Goal: Task Accomplishment & Management: Manage account settings

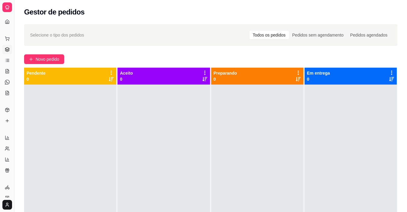
scroll to position [21, 0]
click at [14, 114] on button "Toggle Sidebar" at bounding box center [14, 106] width 5 height 212
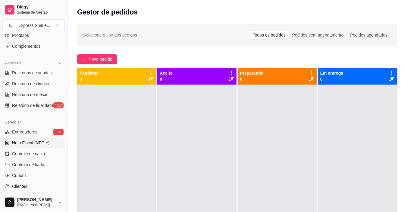
scroll to position [109, 0]
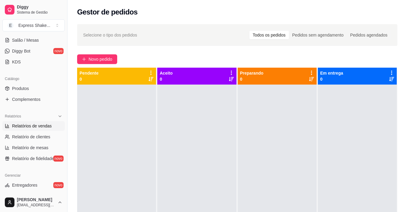
click at [23, 126] on span "Relatórios de vendas" at bounding box center [32, 126] width 40 height 6
select select "ALL"
select select "0"
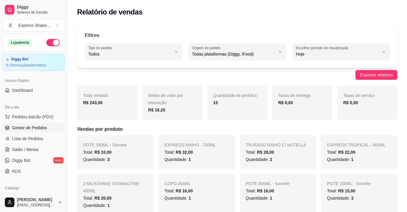
click at [38, 126] on span "Gestor de Pedidos" at bounding box center [29, 128] width 35 height 6
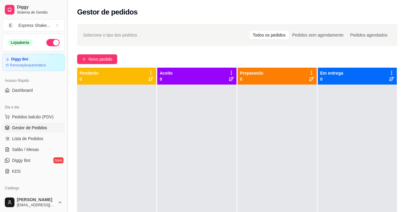
click at [68, 113] on button "Toggle Sidebar" at bounding box center [67, 106] width 5 height 212
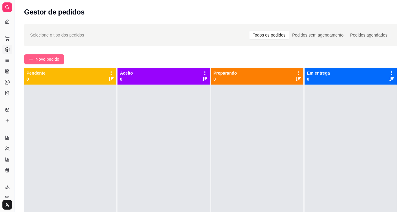
click at [38, 58] on span "Novo pedido" at bounding box center [48, 59] width 24 height 7
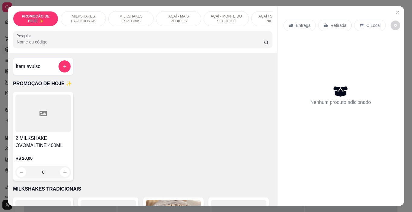
click at [131, 14] on p "MILKSHAKES ESPECIAIS" at bounding box center [130, 19] width 35 height 10
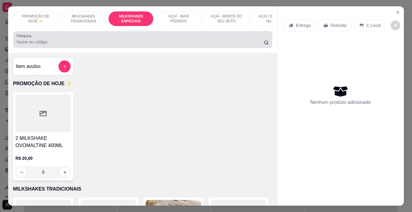
scroll to position [15, 0]
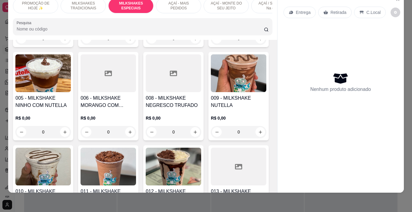
click at [171, 2] on p "AÇAÍ - MAIS PEDIDOS" at bounding box center [178, 6] width 35 height 10
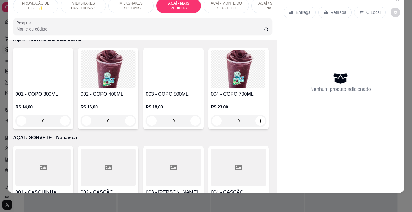
scroll to position [1299, 0]
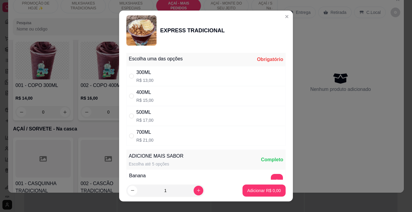
click at [148, 114] on div "500ML" at bounding box center [144, 112] width 17 height 7
radio input "true"
click at [153, 96] on div "400ML R$ 15,00" at bounding box center [205, 96] width 159 height 20
radio input "true"
radio input "false"
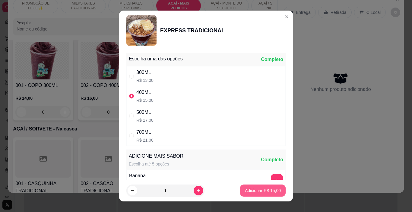
click at [249, 189] on p "Adicionar R$ 15,00" at bounding box center [263, 190] width 36 height 6
type input "1"
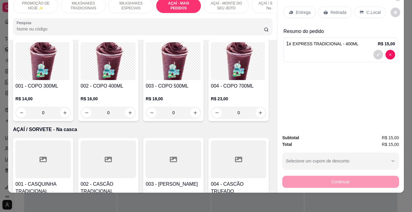
click at [303, 9] on p "Entrega" at bounding box center [303, 12] width 15 height 6
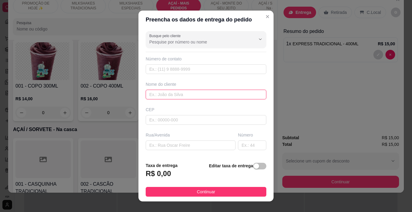
click at [155, 92] on input "text" at bounding box center [206, 95] width 121 height 10
type input "[PERSON_NAME]"
click at [215, 185] on footer "Taxa de entrega R$ 0,00 Editar taxa de entrega Continuar" at bounding box center [205, 179] width 135 height 44
click at [206, 198] on footer "Taxa de entrega R$ 0,00 Editar taxa de entrega Continuar" at bounding box center [205, 179] width 135 height 44
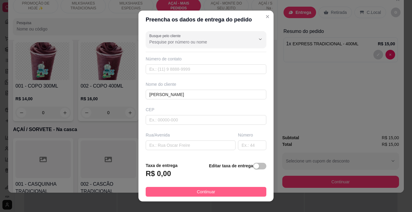
click at [219, 188] on button "Continuar" at bounding box center [206, 192] width 121 height 10
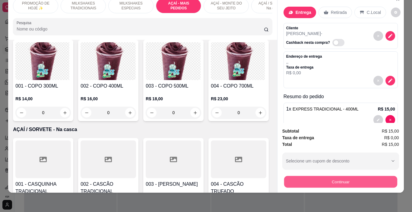
click at [312, 178] on button "Continuar" at bounding box center [340, 182] width 113 height 12
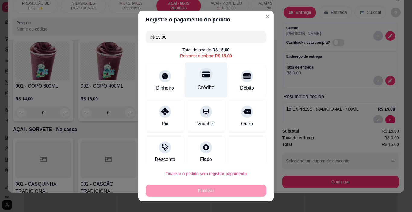
click at [206, 77] on div "Crédito" at bounding box center [206, 79] width 43 height 35
type input "R$ 0,00"
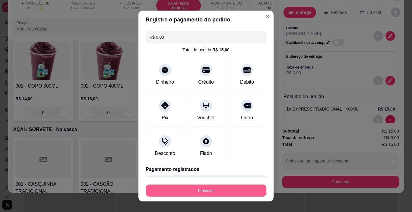
click at [206, 189] on button "Finalizar" at bounding box center [206, 190] width 121 height 12
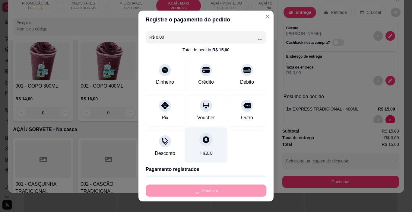
type input "0"
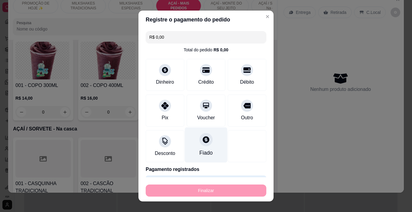
type input "-R$ 15,00"
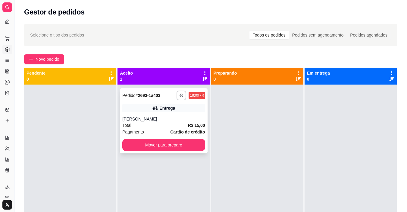
click at [179, 99] on button "button" at bounding box center [182, 95] width 10 height 10
click at [177, 115] on button "IMPRESSORA" at bounding box center [163, 116] width 42 height 9
click at [58, 56] on span "Novo pedido" at bounding box center [48, 59] width 24 height 7
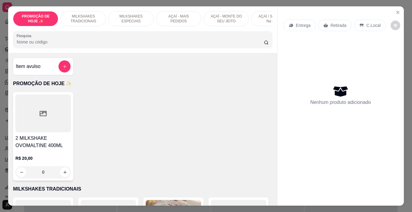
click at [172, 17] on p "AÇAÍ - MAIS PEDIDOS" at bounding box center [178, 19] width 35 height 10
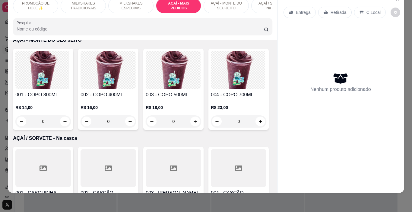
scroll to position [1299, 0]
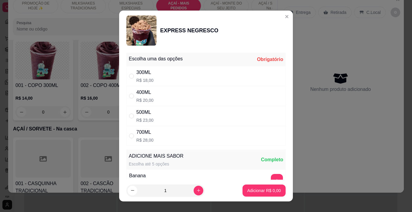
click at [143, 114] on div "500ML" at bounding box center [144, 112] width 17 height 7
radio input "true"
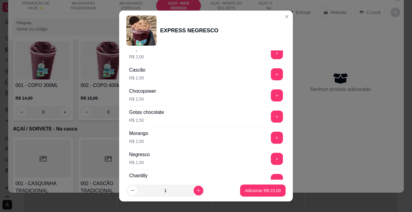
scroll to position [452, 0]
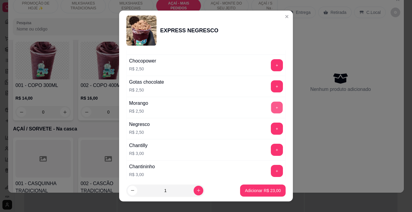
click at [271, 102] on button "+" at bounding box center [277, 108] width 12 height 12
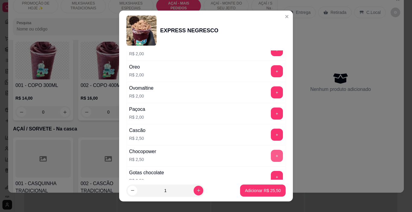
click at [271, 153] on button "+" at bounding box center [277, 156] width 12 height 12
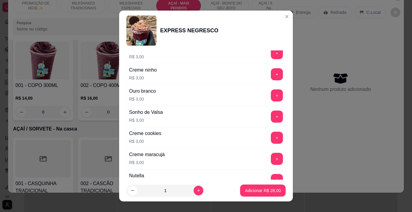
scroll to position [663, 0]
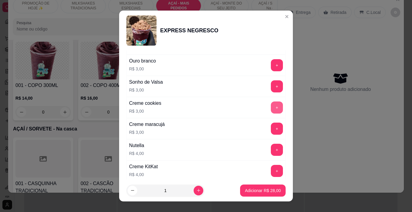
click at [271, 104] on button "+" at bounding box center [277, 107] width 12 height 12
click at [253, 181] on footer "1 Adicionar R$ 31,00" at bounding box center [206, 190] width 174 height 22
click at [252, 184] on div "Adicionar R$ 31,00" at bounding box center [263, 190] width 46 height 12
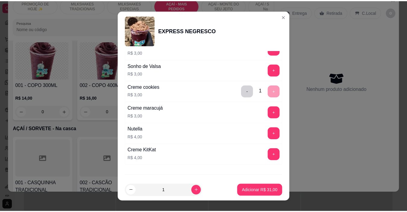
scroll to position [693, 0]
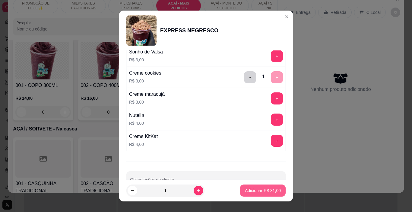
click at [258, 190] on p "Adicionar R$ 31,00" at bounding box center [263, 190] width 36 height 6
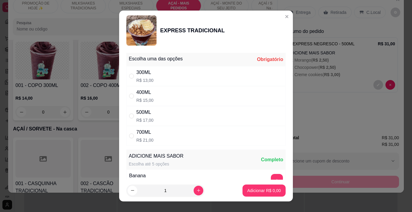
click at [149, 80] on p "R$ 13,00" at bounding box center [144, 80] width 17 height 6
radio input "true"
click at [251, 188] on p "Adicionar R$ 13,00" at bounding box center [263, 190] width 36 height 6
type input "1"
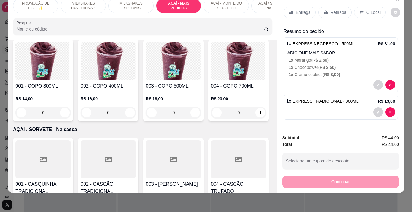
click at [311, 8] on div "Entrega" at bounding box center [299, 12] width 32 height 11
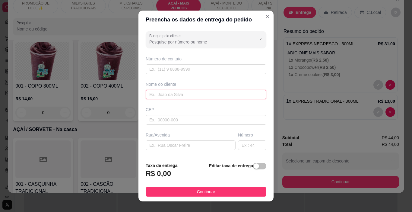
click at [172, 96] on input "text" at bounding box center [206, 95] width 121 height 10
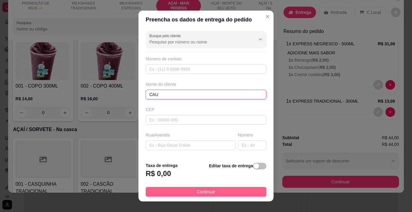
type input "CAU"
click at [209, 192] on span "Continuar" at bounding box center [206, 191] width 18 height 7
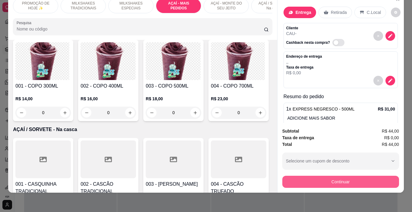
click at [355, 179] on button "Continuar" at bounding box center [340, 181] width 117 height 12
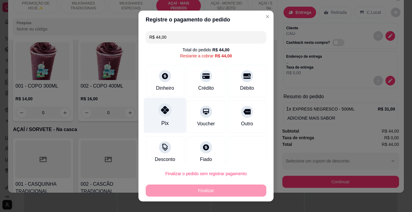
click at [158, 115] on div at bounding box center [164, 109] width 13 height 13
type input "R$ 0,00"
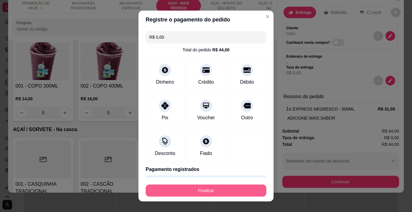
click at [197, 188] on button "Finalizar" at bounding box center [206, 190] width 121 height 12
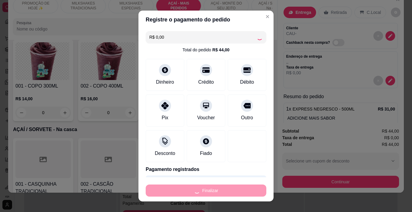
type input "0"
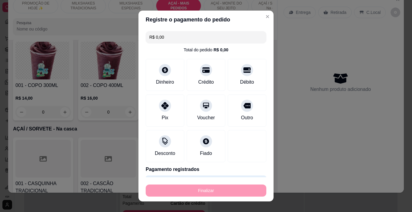
type input "-R$ 44,00"
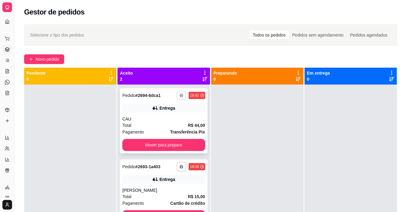
click at [179, 98] on button "button" at bounding box center [181, 94] width 9 height 9
click at [168, 114] on button "IMPRESSORA" at bounding box center [164, 117] width 44 height 10
click at [43, 56] on span "Novo pedido" at bounding box center [48, 59] width 24 height 7
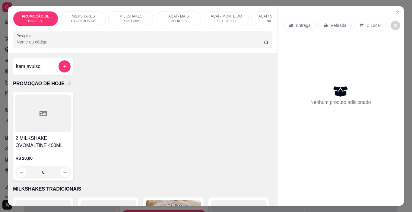
click at [49, 115] on div at bounding box center [42, 113] width 55 height 38
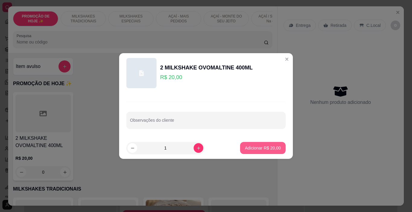
click at [268, 149] on p "Adicionar R$ 20,00" at bounding box center [263, 148] width 36 height 6
type input "1"
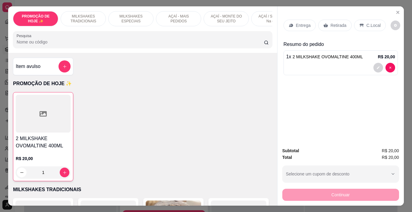
click at [298, 24] on p "Entrega" at bounding box center [303, 25] width 15 height 6
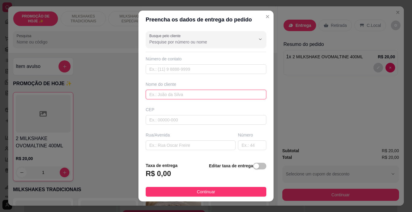
click at [187, 94] on input "text" at bounding box center [206, 95] width 121 height 10
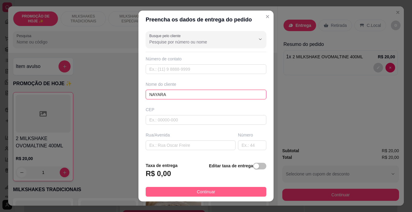
type input "NAYARA"
click at [218, 191] on button "Continuar" at bounding box center [206, 192] width 121 height 10
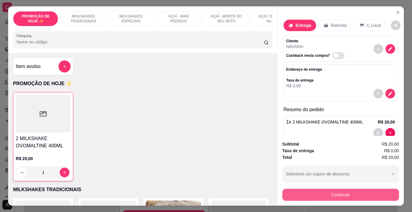
click at [298, 191] on button "Continuar" at bounding box center [340, 194] width 117 height 12
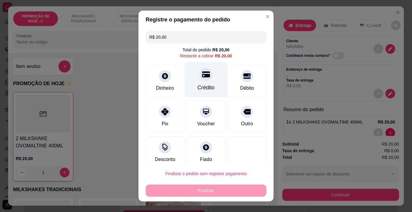
click at [191, 79] on div "Crédito" at bounding box center [206, 79] width 43 height 35
type input "R$ 0,00"
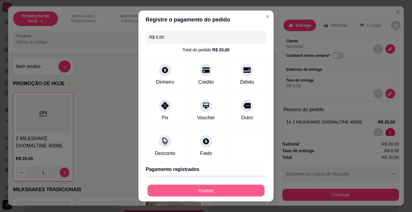
click at [200, 188] on button "Finalizar" at bounding box center [205, 190] width 117 height 12
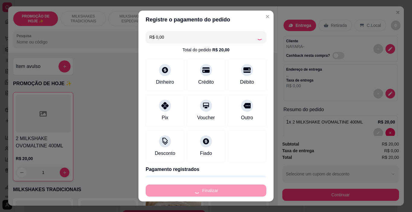
type input "0"
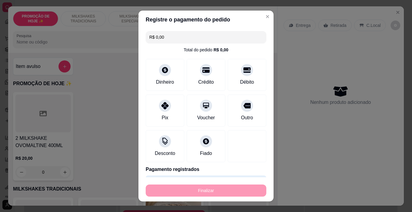
type input "-R$ 20,00"
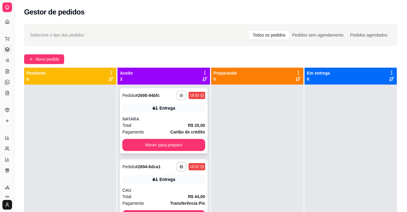
click at [178, 96] on button "button" at bounding box center [182, 95] width 10 height 10
click at [170, 116] on button "IMPRESSORA" at bounding box center [159, 116] width 42 height 9
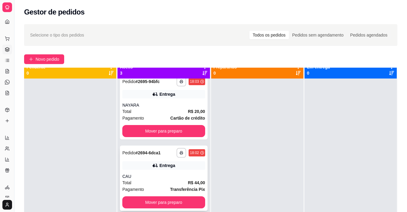
scroll to position [17, 0]
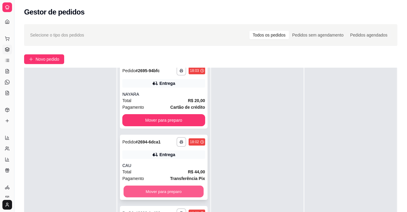
click at [174, 194] on button "Mover para preparo" at bounding box center [164, 191] width 80 height 12
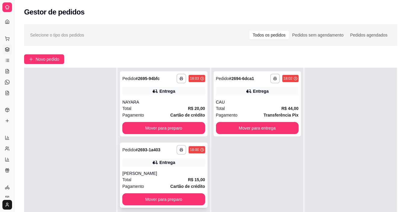
scroll to position [0, 0]
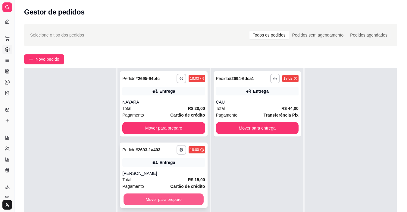
click at [180, 200] on button "Mover para preparo" at bounding box center [164, 199] width 80 height 12
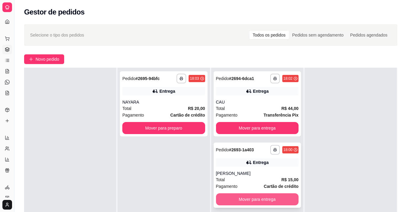
click at [260, 201] on button "Mover para entrega" at bounding box center [257, 199] width 83 height 12
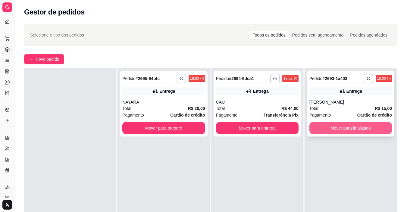
click at [350, 131] on button "Mover para finalizado" at bounding box center [351, 128] width 83 height 12
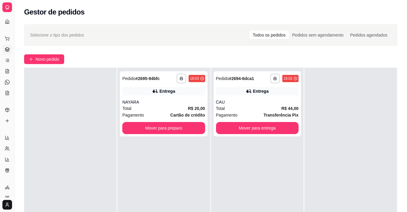
click at [350, 131] on div at bounding box center [351, 174] width 92 height 212
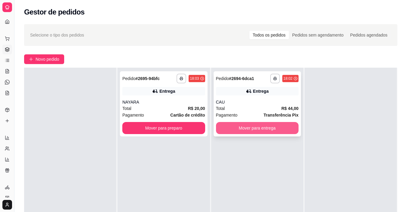
click at [270, 129] on button "Mover para entrega" at bounding box center [257, 128] width 83 height 12
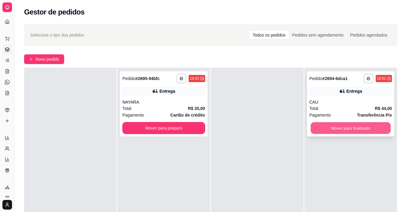
click at [339, 131] on button "Mover para finalizado" at bounding box center [351, 128] width 80 height 12
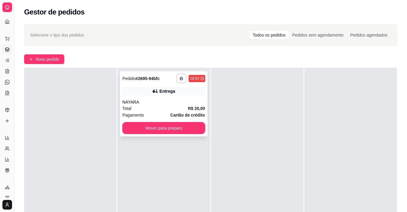
click at [171, 91] on div "Entrega" at bounding box center [167, 91] width 16 height 6
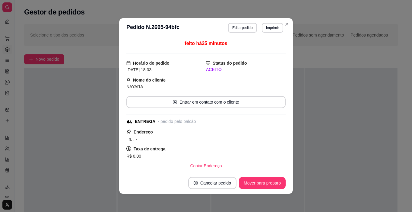
click at [244, 32] on button "Editar pedido" at bounding box center [242, 28] width 29 height 10
click at [323, 190] on button "Continuar" at bounding box center [340, 194] width 117 height 12
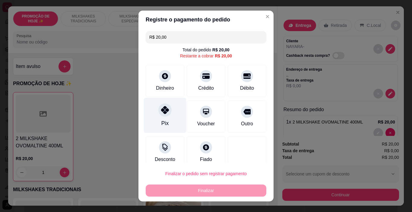
click at [161, 113] on icon at bounding box center [165, 110] width 8 height 8
type input "R$ 0,00"
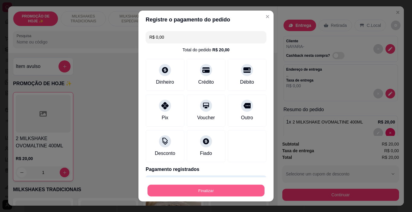
click at [203, 187] on button "Finalizar" at bounding box center [205, 190] width 117 height 12
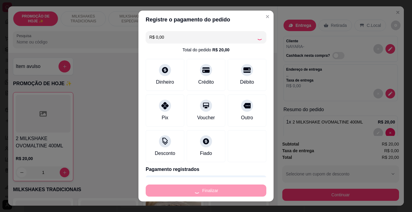
type input "0"
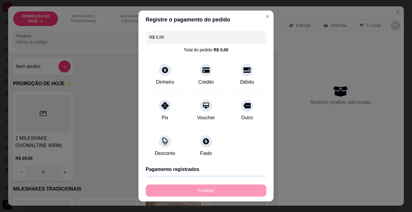
type input "-R$ 20,00"
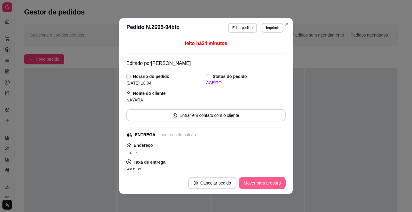
click at [265, 185] on button "Mover para preparo" at bounding box center [262, 183] width 47 height 12
click at [267, 183] on button "Mover para entrega" at bounding box center [262, 183] width 46 height 12
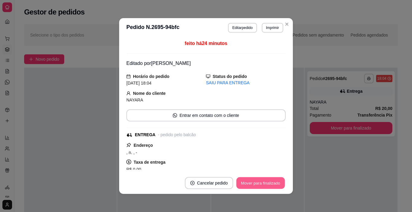
click at [267, 183] on button "Mover para finalizado" at bounding box center [260, 183] width 49 height 12
